Goal: Task Accomplishment & Management: Manage account settings

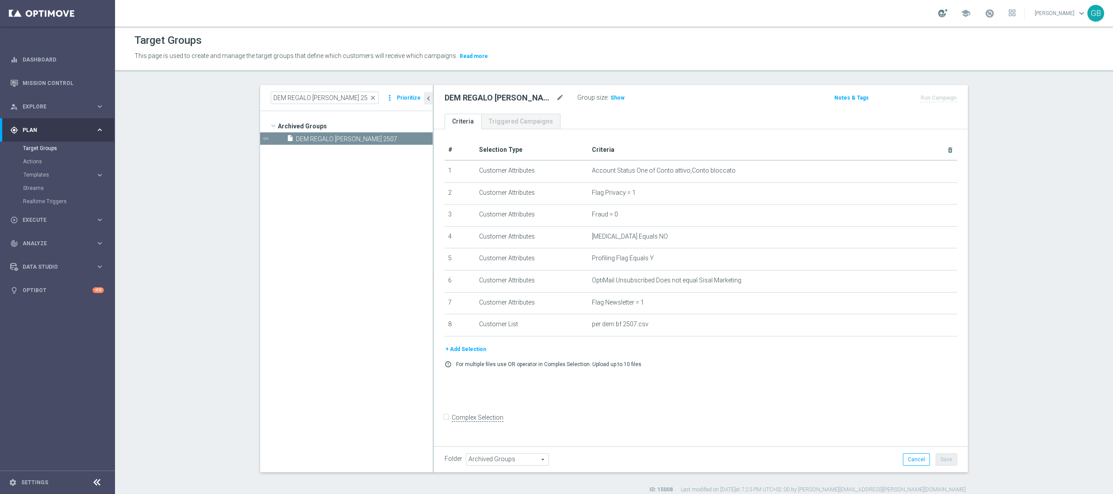
click at [942, 15] on div at bounding box center [942, 13] width 9 height 8
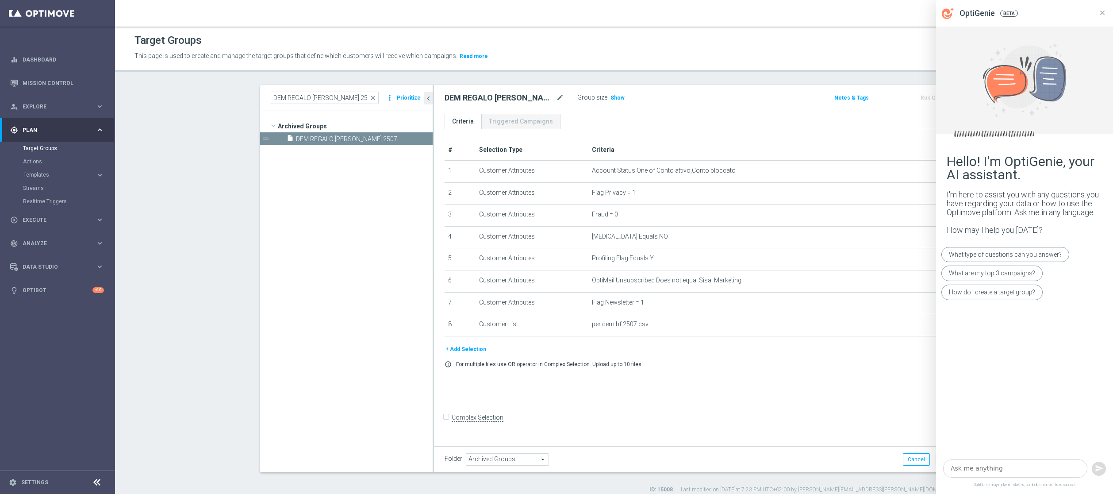
click at [993, 468] on textarea at bounding box center [1015, 468] width 144 height 19
type textarea "c"
click at [1101, 14] on icon at bounding box center [1102, 13] width 8 height 8
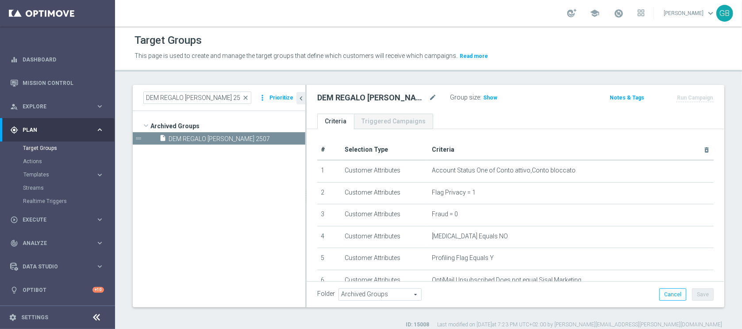
drag, startPoint x: 1075, startPoint y: 18, endPoint x: 461, endPoint y: 42, distance: 614.4
click at [461, 42] on div "Target Groups" at bounding box center [428, 40] width 588 height 17
click at [217, 324] on div "ID: 15008 Last modified on 25 Jul 2024 at 7:23 PM UTC+02:00 by sara.parisi@sisa…" at bounding box center [427, 325] width 589 height 8
click at [572, 14] on div at bounding box center [571, 13] width 9 height 8
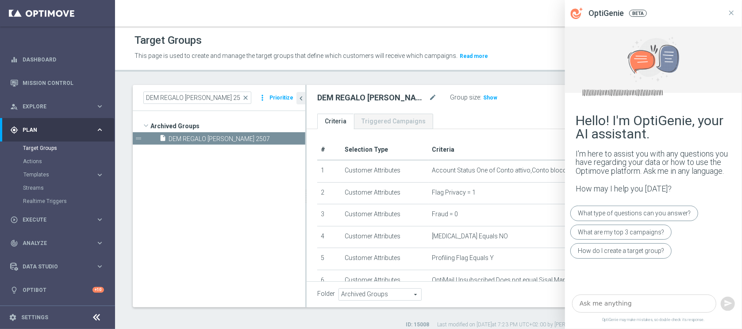
click at [636, 304] on textarea at bounding box center [644, 304] width 144 height 18
type textarea "t"
click at [732, 11] on icon at bounding box center [731, 13] width 8 height 8
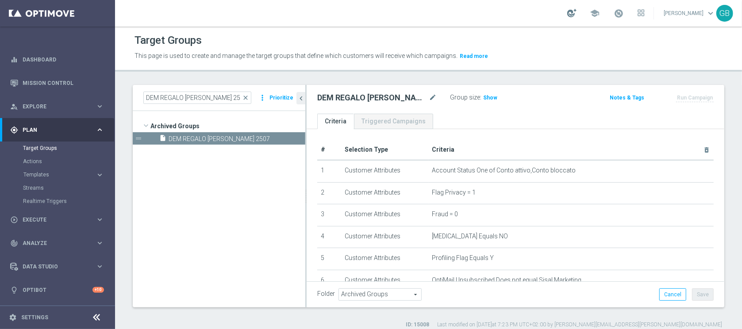
click at [572, 16] on div at bounding box center [571, 13] width 9 height 8
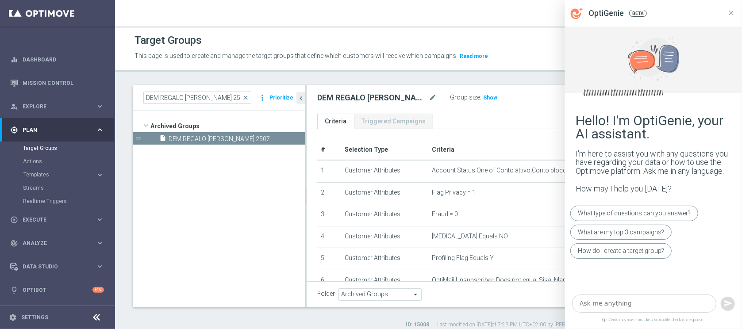
click at [617, 299] on textarea at bounding box center [644, 304] width 144 height 18
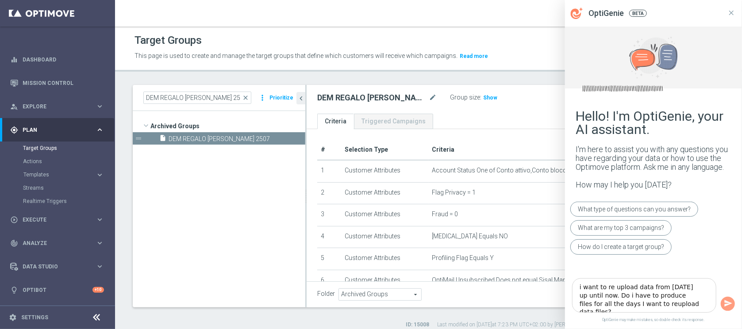
click at [641, 287] on textarea "i want to re upload data from 1 of august up until now. Do i have to produce fi…" at bounding box center [644, 295] width 144 height 35
type textarea "i want to re upload data in Optimove from 1 of august up until now. Do i have t…"
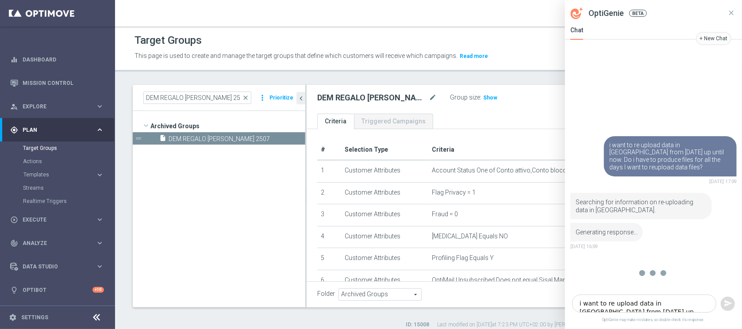
click at [711, 271] on div at bounding box center [653, 273] width 177 height 35
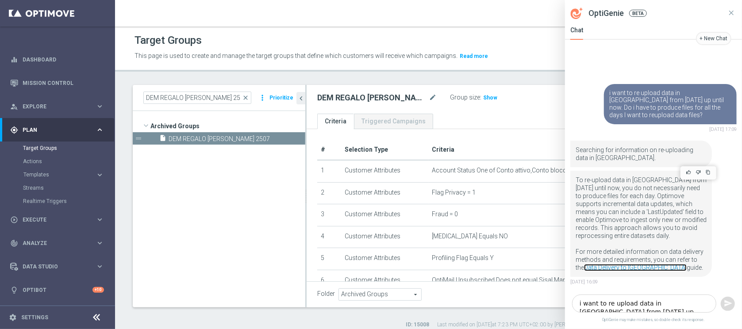
click at [604, 268] on link "Data Delivery to Optimove" at bounding box center [635, 267] width 103 height 7
click at [734, 231] on div "Leave Feedback This will help us improve OptiGenie What did you like about the …" at bounding box center [653, 230] width 177 height 123
click at [733, 12] on icon at bounding box center [731, 13] width 8 height 8
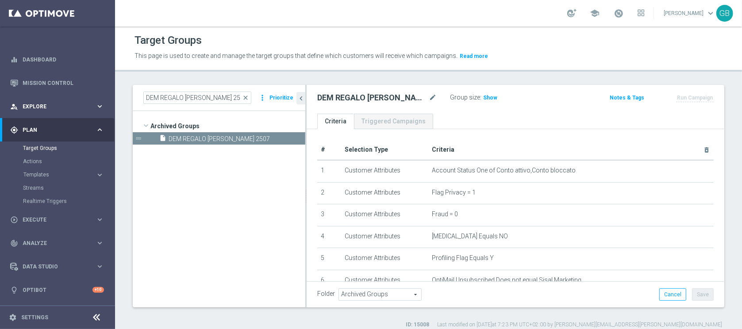
click at [92, 106] on span "Explore" at bounding box center [59, 106] width 73 height 5
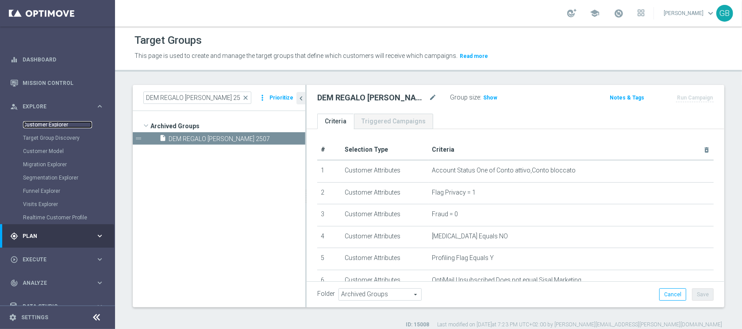
click at [57, 124] on link "Customer Explorer" at bounding box center [57, 124] width 69 height 7
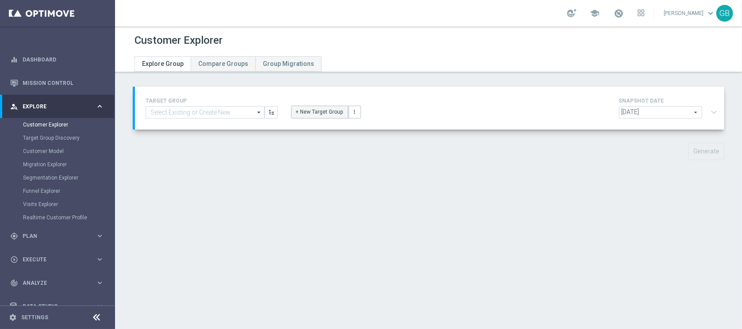
click at [319, 111] on button "+ New Target Group" at bounding box center [319, 112] width 57 height 12
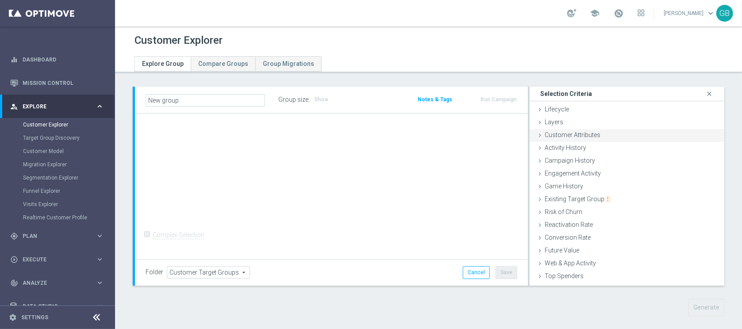
click at [571, 135] on span "Customer Attributes" at bounding box center [572, 134] width 56 height 7
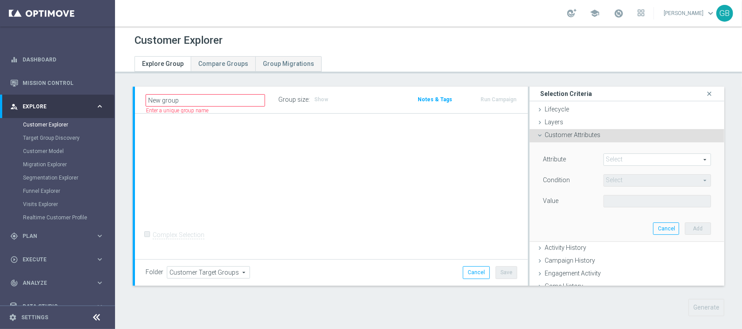
click at [631, 162] on span at bounding box center [657, 160] width 107 height 12
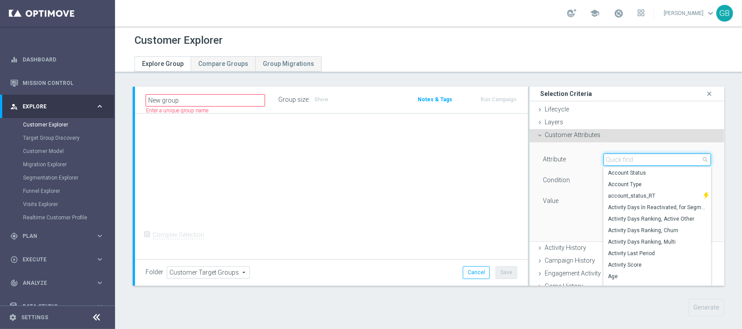
click at [631, 162] on input "search" at bounding box center [656, 159] width 107 height 12
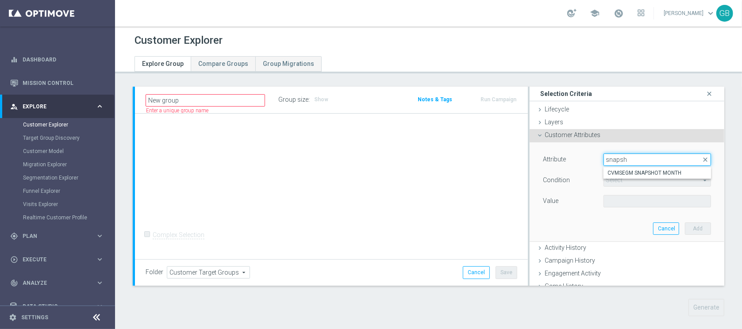
type input "snapsh"
click at [644, 174] on span "CVMSEGM SNAPSHOT MONTH" at bounding box center [657, 172] width 99 height 7
type input "CVMSEGM SNAPSHOT MONTH"
type input "Equals"
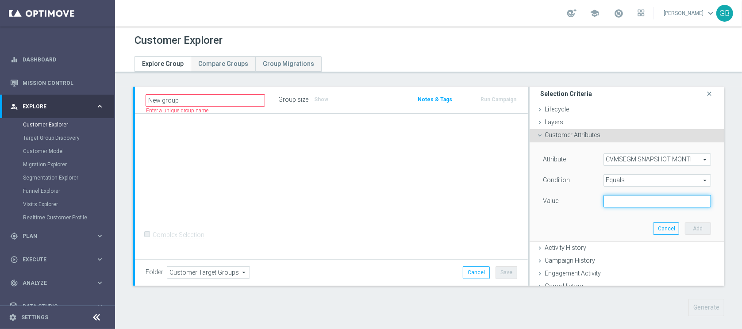
click at [603, 201] on input "text" at bounding box center [656, 201] width 107 height 12
click at [562, 224] on div "Attribute CVMSEGM SNAPSHOT MONTH CVMSEGM SNAPSHOT MONTH arrow_drop_down search …" at bounding box center [626, 191] width 181 height 99
click at [46, 127] on link "Customer Explorer" at bounding box center [57, 124] width 69 height 7
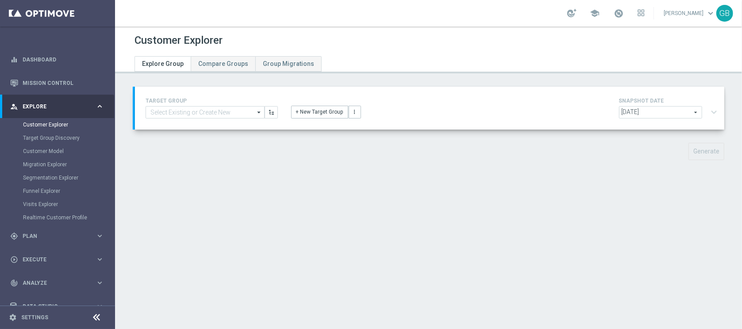
click at [672, 114] on span "[DATE]" at bounding box center [660, 113] width 82 height 12
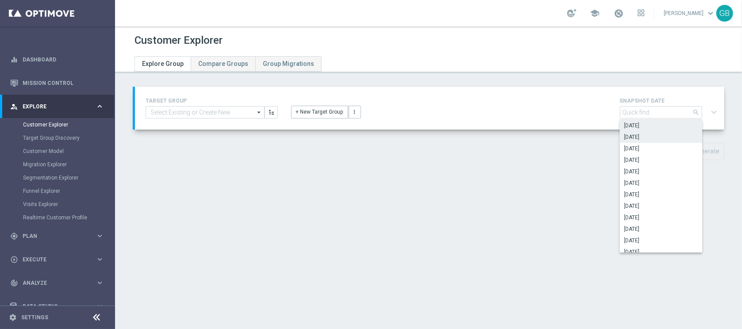
click at [654, 136] on span "[DATE]" at bounding box center [660, 137] width 73 height 7
type input "[DATE]"
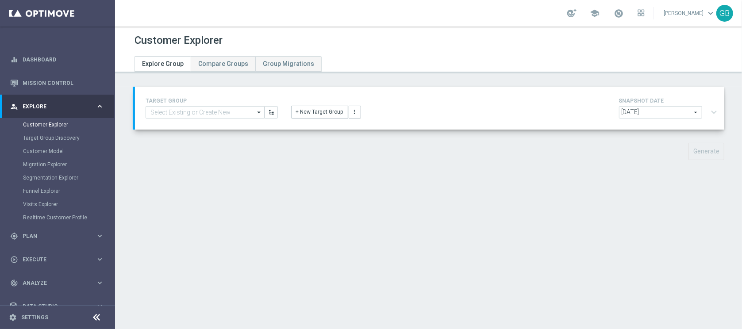
click at [703, 111] on div "[DATE] [DATE] arrow_drop_down search expand_more" at bounding box center [670, 113] width 102 height 15
click at [325, 115] on button "+ New Target Group" at bounding box center [319, 112] width 57 height 12
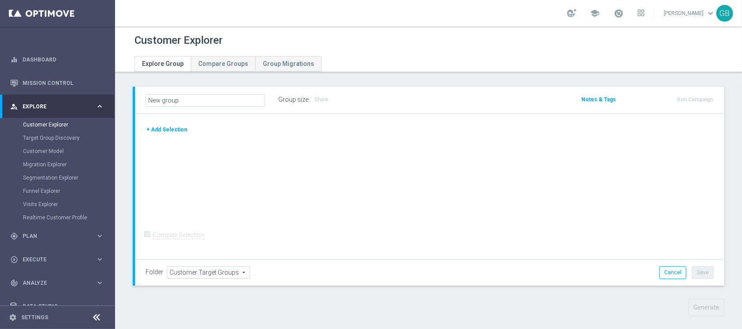
click at [163, 129] on button "+ Add Selection" at bounding box center [167, 130] width 42 height 10
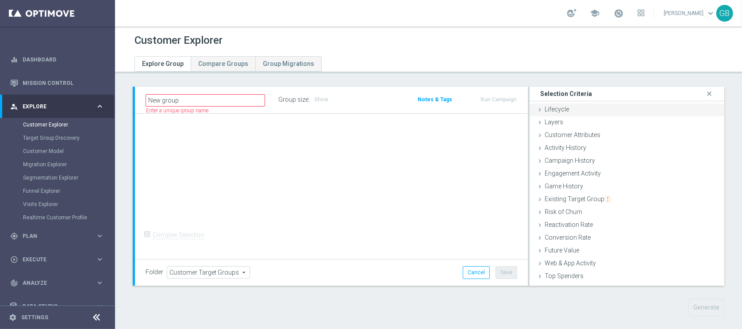
click at [562, 107] on span "Lifecycle" at bounding box center [556, 109] width 24 height 7
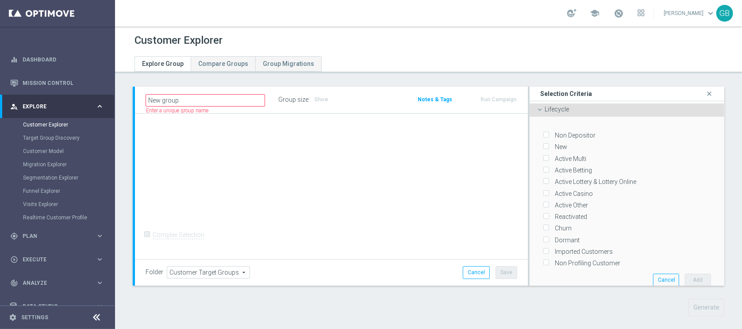
click at [543, 237] on input "Dormant" at bounding box center [546, 240] width 6 height 6
checkbox input "true"
click at [685, 276] on button "Add" at bounding box center [698, 280] width 26 height 12
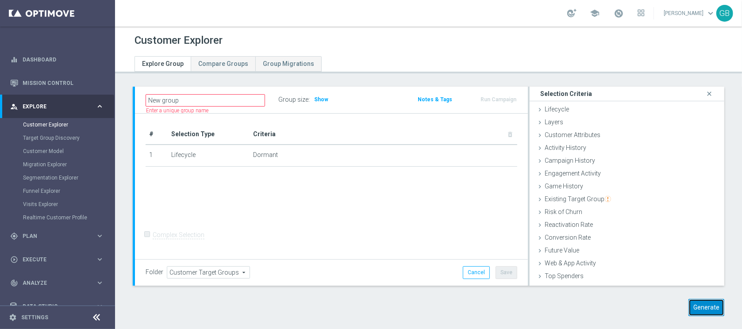
click at [698, 306] on button "Generate" at bounding box center [706, 307] width 36 height 17
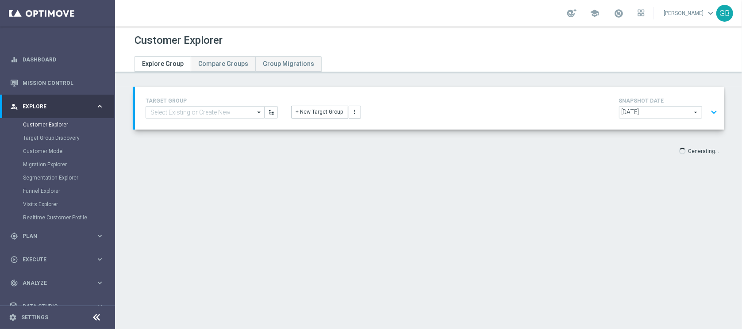
scroll to position [16, 0]
click at [707, 107] on button "expand_more" at bounding box center [713, 112] width 13 height 17
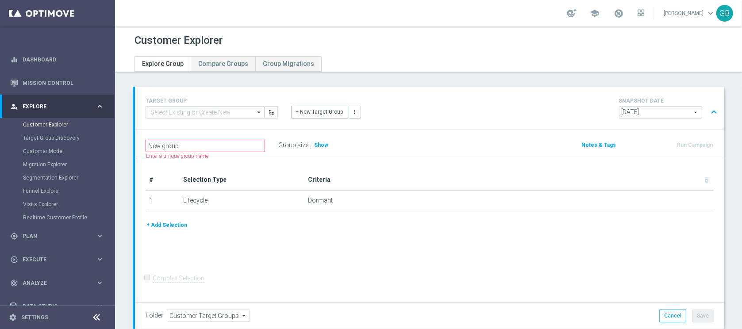
scroll to position [0, 0]
click at [669, 314] on button "Cancel" at bounding box center [672, 316] width 27 height 12
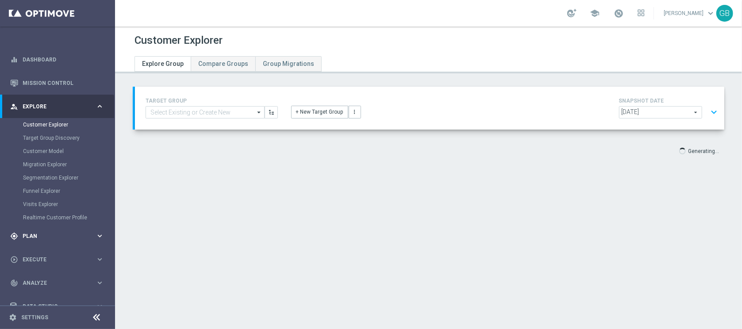
click at [45, 231] on div "gps_fixed Plan keyboard_arrow_right" at bounding box center [57, 235] width 114 height 23
click at [50, 148] on link "Target Groups" at bounding box center [57, 148] width 69 height 7
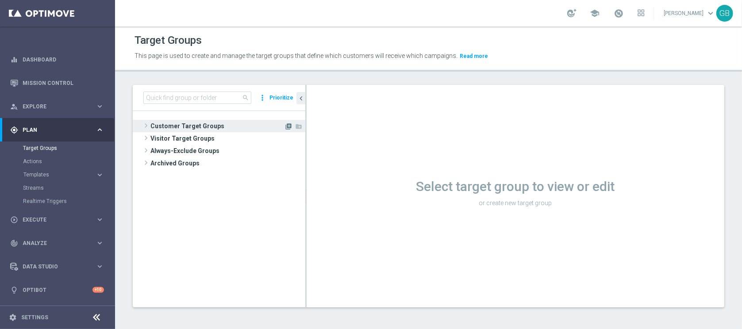
click at [285, 126] on icon "library_add" at bounding box center [288, 126] width 7 height 7
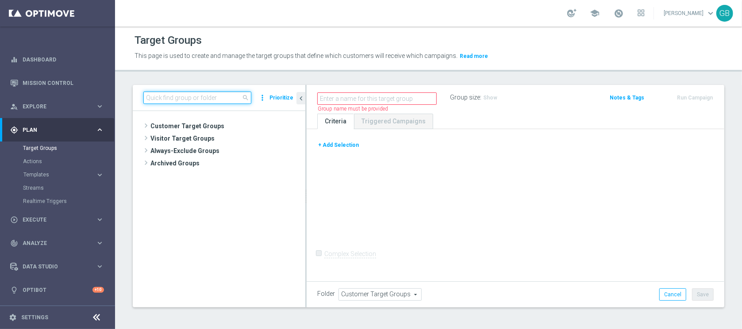
click at [192, 95] on input at bounding box center [197, 98] width 108 height 12
paste input "Lista Gold M12 da pulire 03.12"
click at [186, 97] on input "Lista Gold M12 da pulire 03.12" at bounding box center [197, 98] width 108 height 12
paste input "Lista Gold M12 da pulire 03.12"
click at [234, 97] on input "Lista Gold M12Lista Gold M12 da pulire 03.12 da pulire 03.12" at bounding box center [197, 98] width 108 height 12
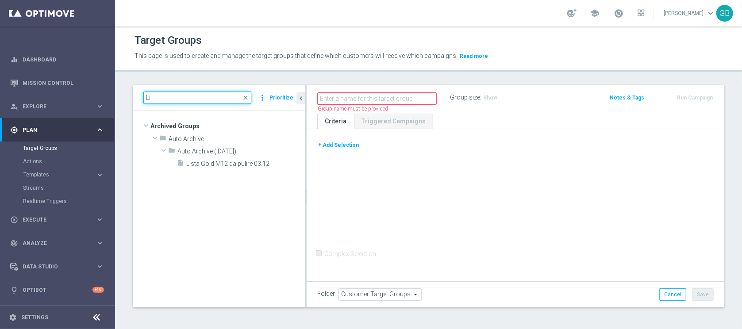
type input "L"
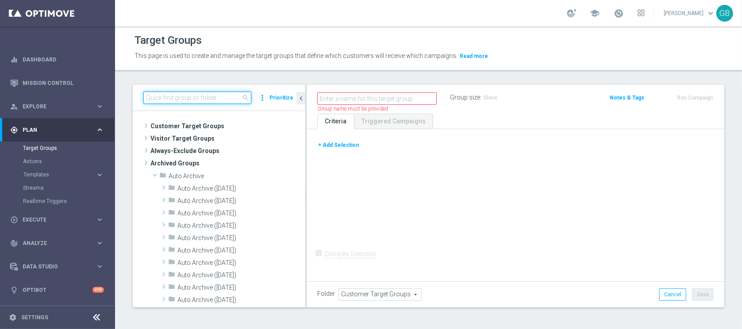
paste input "Lista Gold M12 da pulire 03.12"
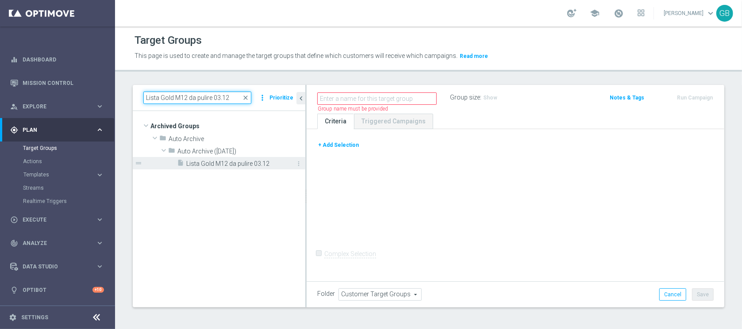
type input "Lista Gold M12 da pulire 03.12"
click at [238, 165] on span "Lista Gold M12 da pulire 03.12" at bounding box center [235, 164] width 99 height 8
type input "Select"
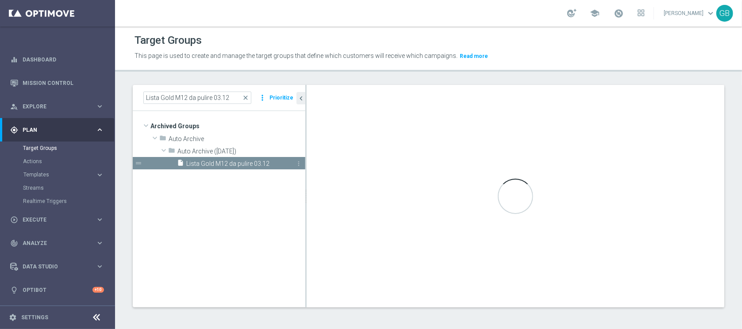
checkbox input "true"
type input "Auto Archive ([DATE])"
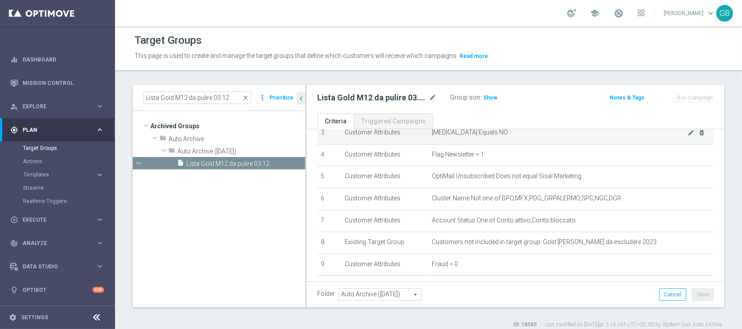
scroll to position [94, 0]
